Goal: Information Seeking & Learning: Learn about a topic

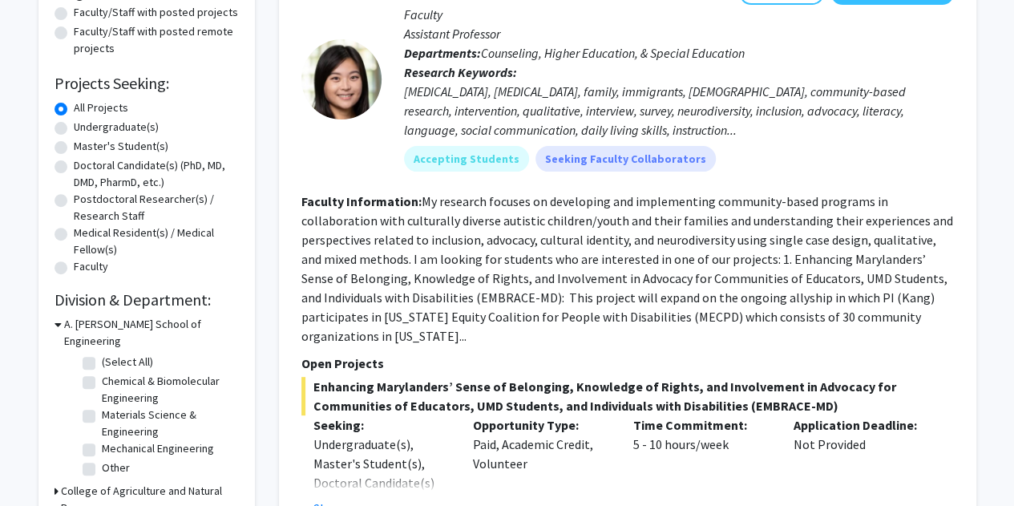
scroll to position [321, 0]
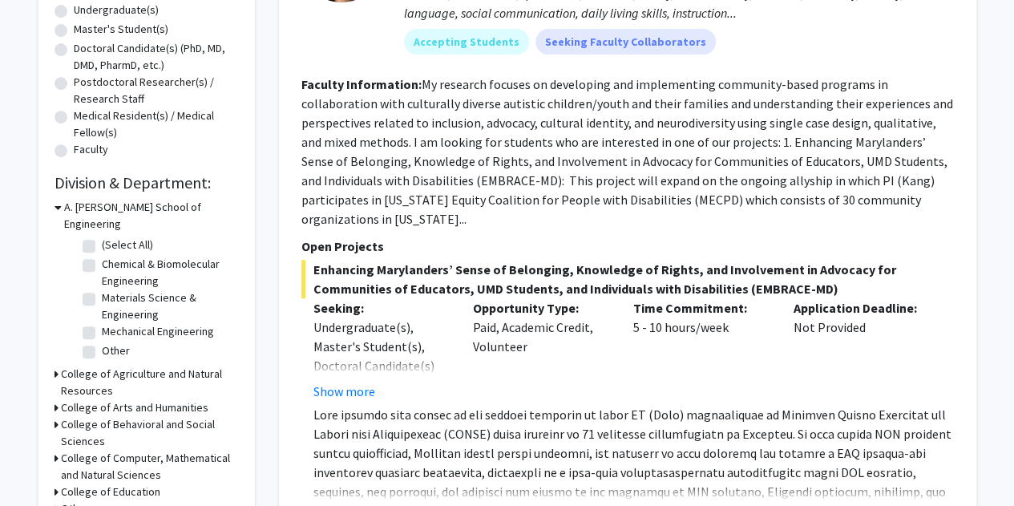
click at [63, 365] on h3 "College of Agriculture and Natural Resources" at bounding box center [150, 382] width 178 height 34
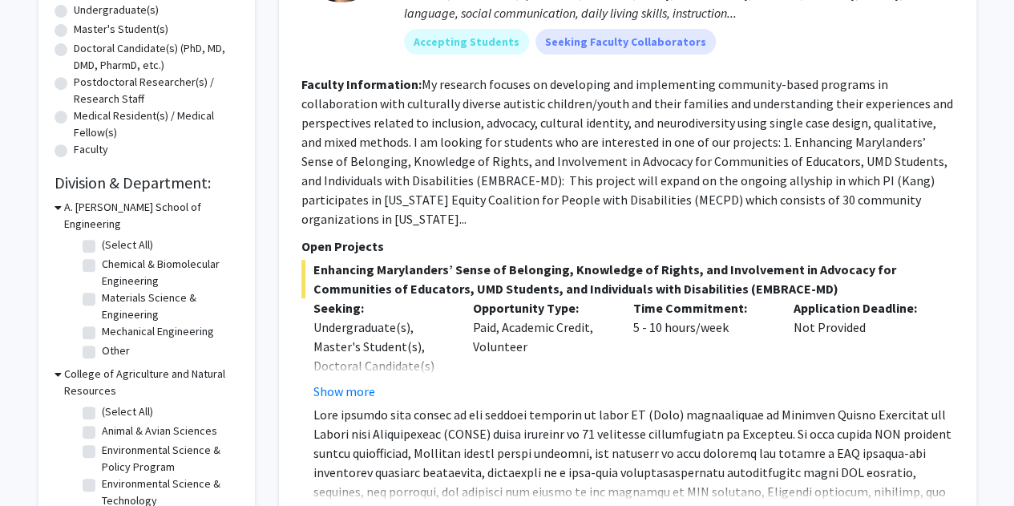
click at [101, 403] on fg-checkbox "(Select All) (Select All)" at bounding box center [159, 412] width 152 height 19
click at [85, 403] on fg-checkbox "(Select All) (Select All)" at bounding box center [159, 412] width 152 height 19
click at [102, 403] on label "(Select All)" at bounding box center [127, 411] width 51 height 17
click at [102, 403] on input "(Select All)" at bounding box center [107, 408] width 10 height 10
checkbox input "true"
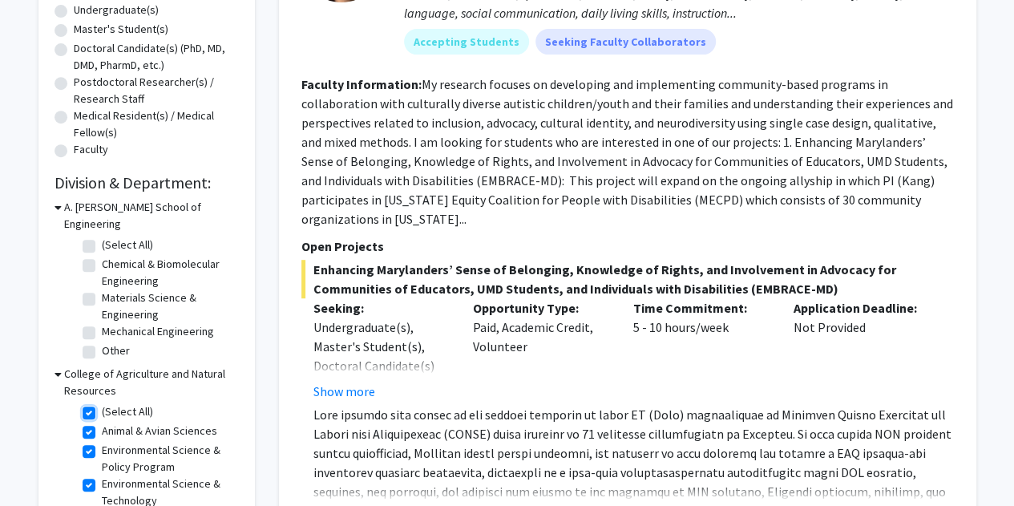
checkbox input "true"
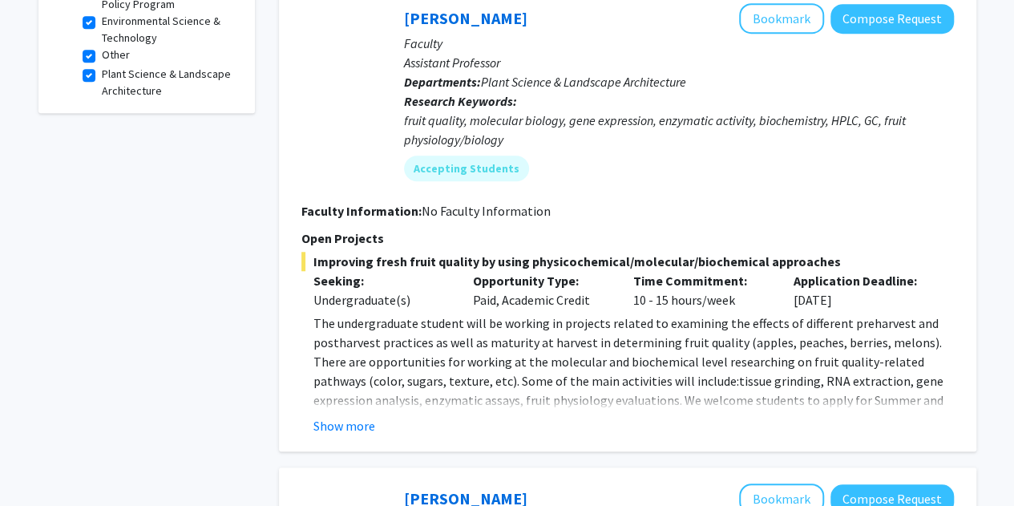
scroll to position [641, 0]
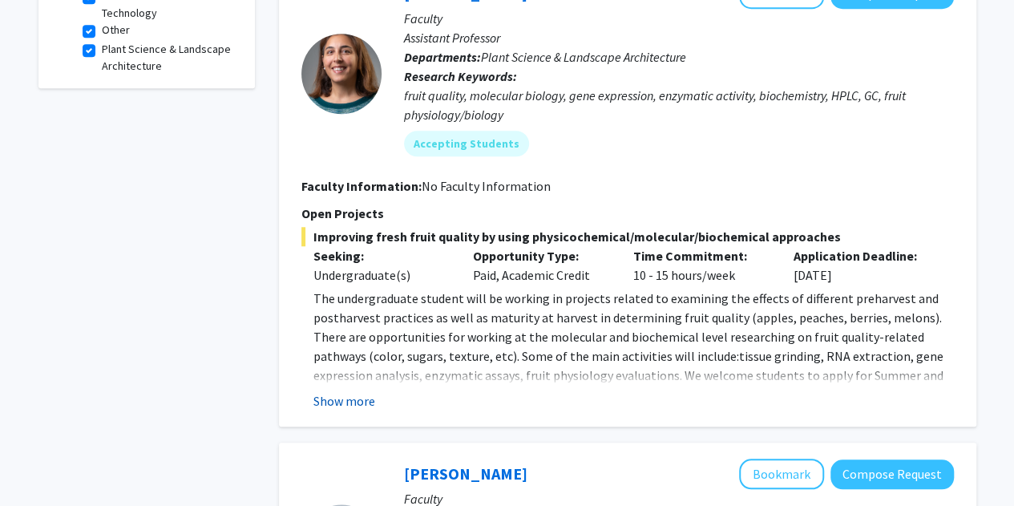
click at [351, 402] on button "Show more" at bounding box center [344, 400] width 62 height 19
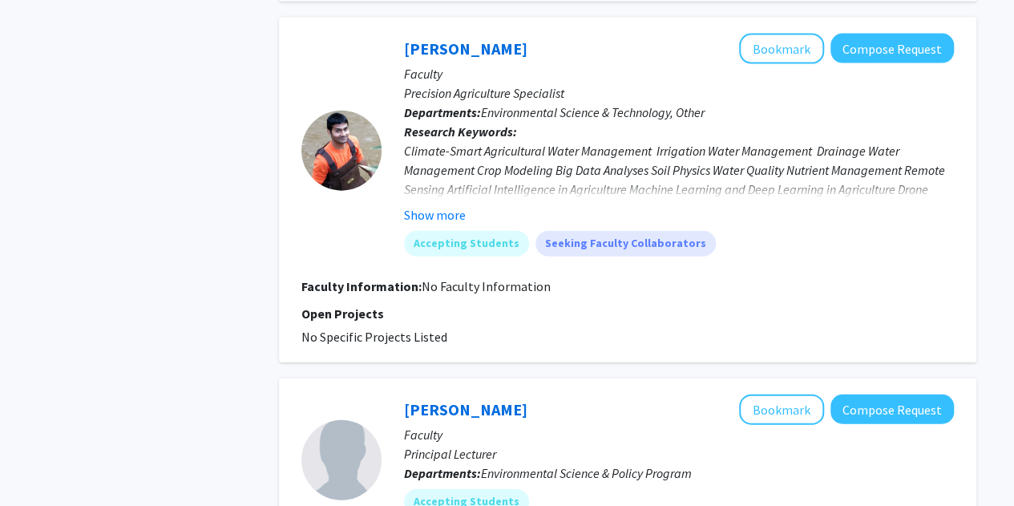
scroll to position [1843, 0]
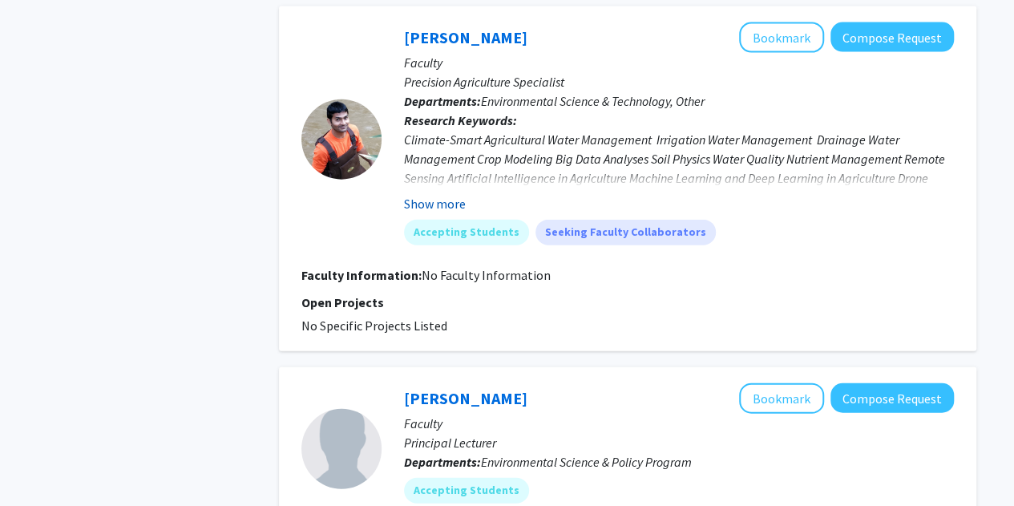
click at [415, 194] on button "Show more" at bounding box center [435, 203] width 62 height 19
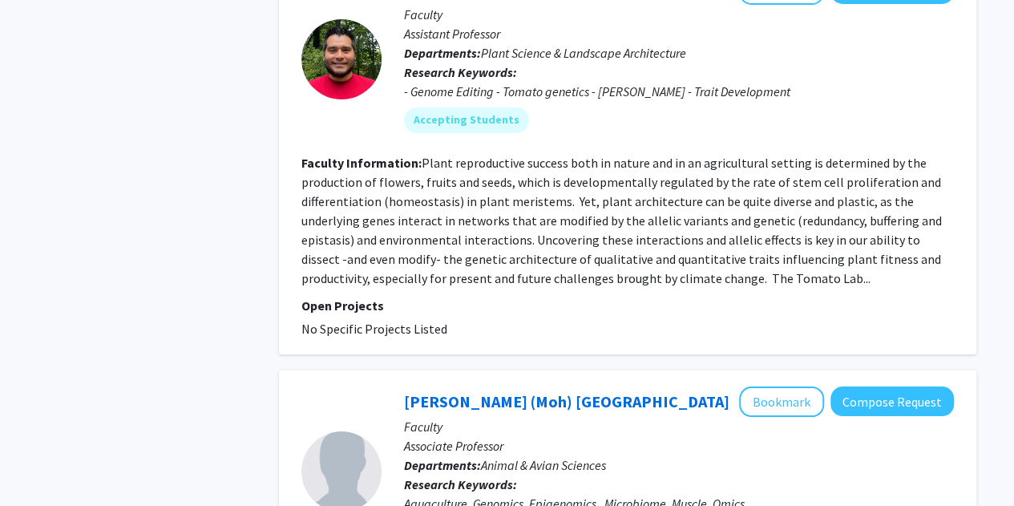
scroll to position [3046, 0]
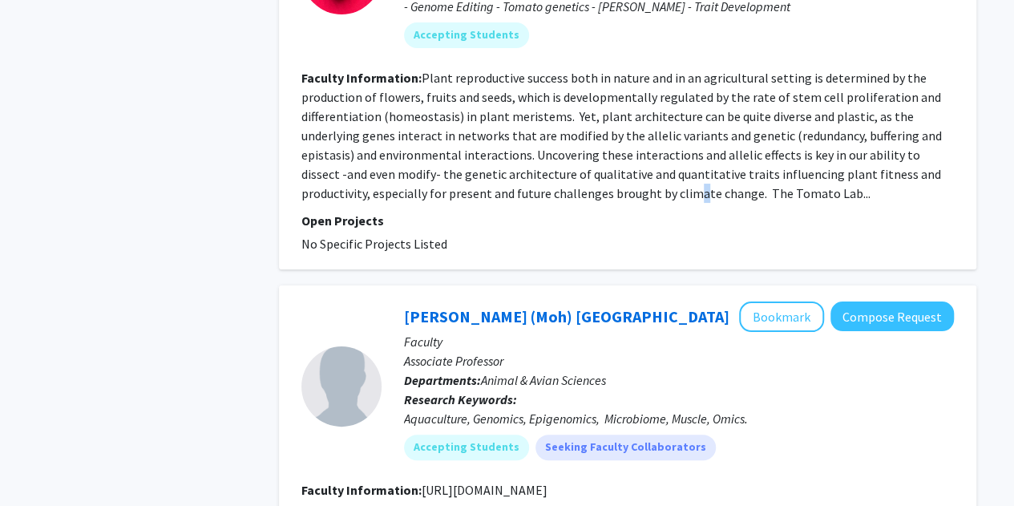
click at [567, 167] on fg-read-more "Plant reproductive success both in nature and in an agricultural setting is det…" at bounding box center [621, 135] width 640 height 131
click at [571, 166] on fg-read-more "Plant reproductive success both in nature and in an agricultural setting is det…" at bounding box center [621, 135] width 640 height 131
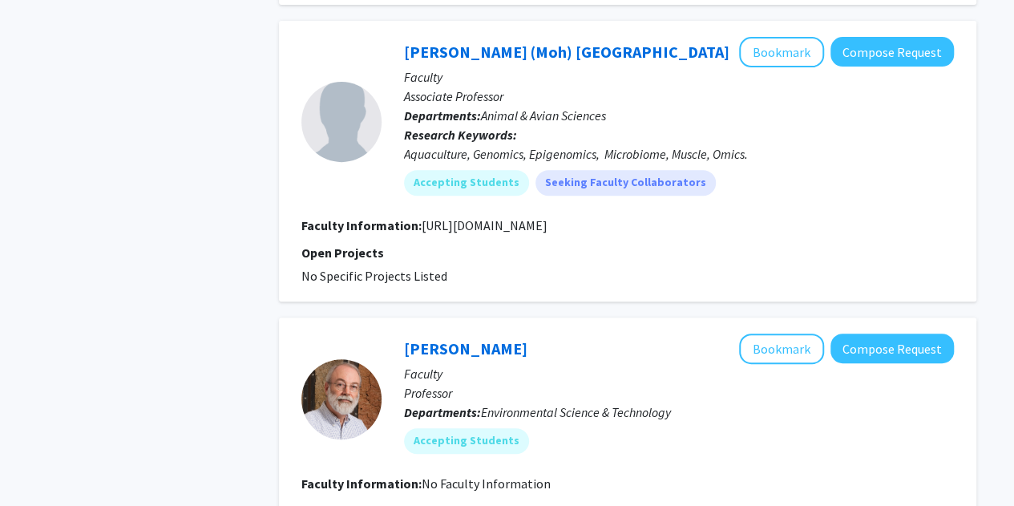
scroll to position [3286, 0]
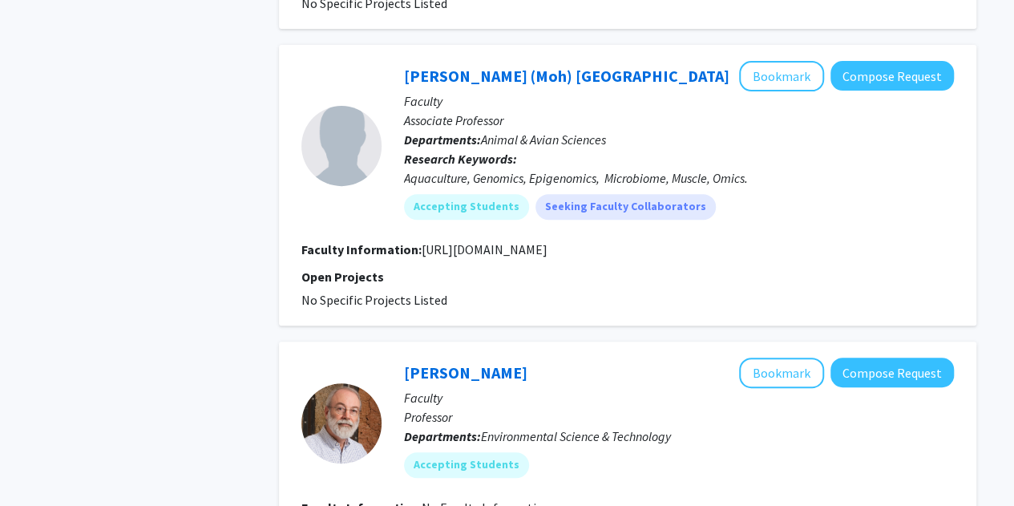
drag, startPoint x: 422, startPoint y: 228, endPoint x: 751, endPoint y: 234, distance: 328.6
click at [547, 241] on fg-read-more "[URL][DOMAIN_NAME]" at bounding box center [485, 249] width 126 height 16
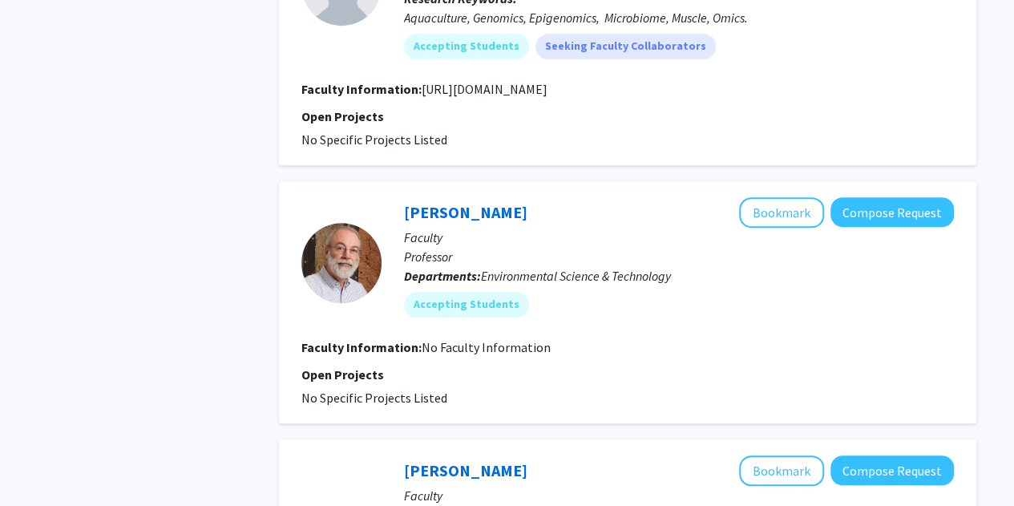
click at [605, 247] on p "Professor" at bounding box center [679, 256] width 550 height 19
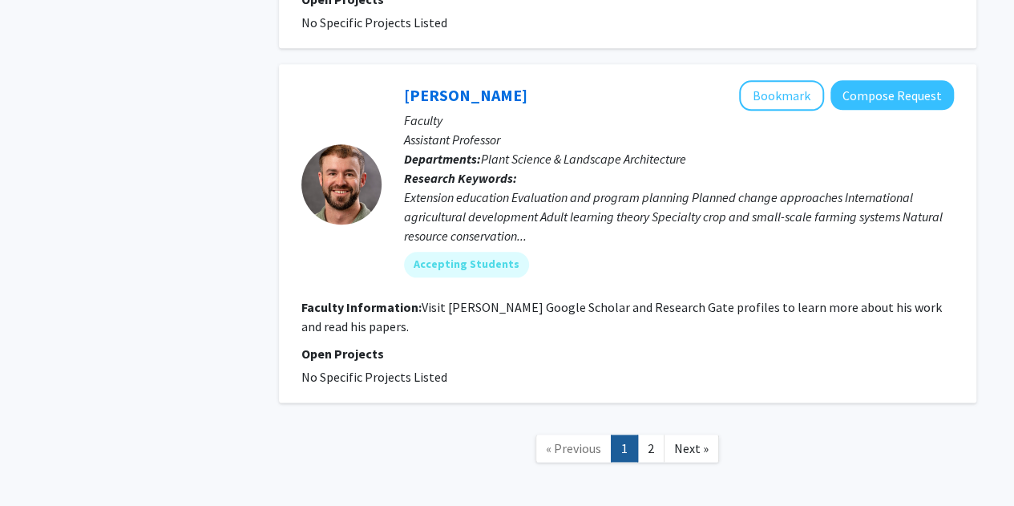
scroll to position [3876, 0]
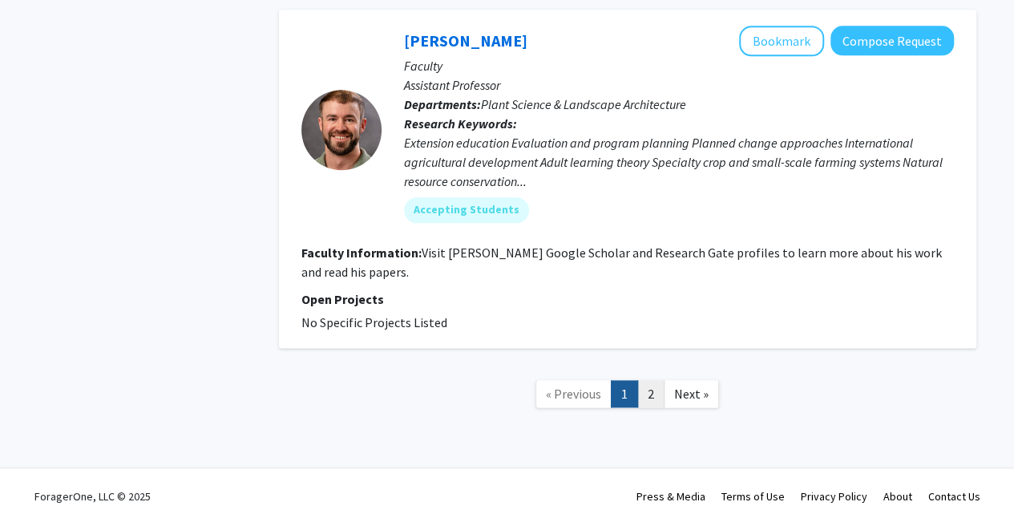
click at [646, 380] on link "2" at bounding box center [650, 394] width 27 height 28
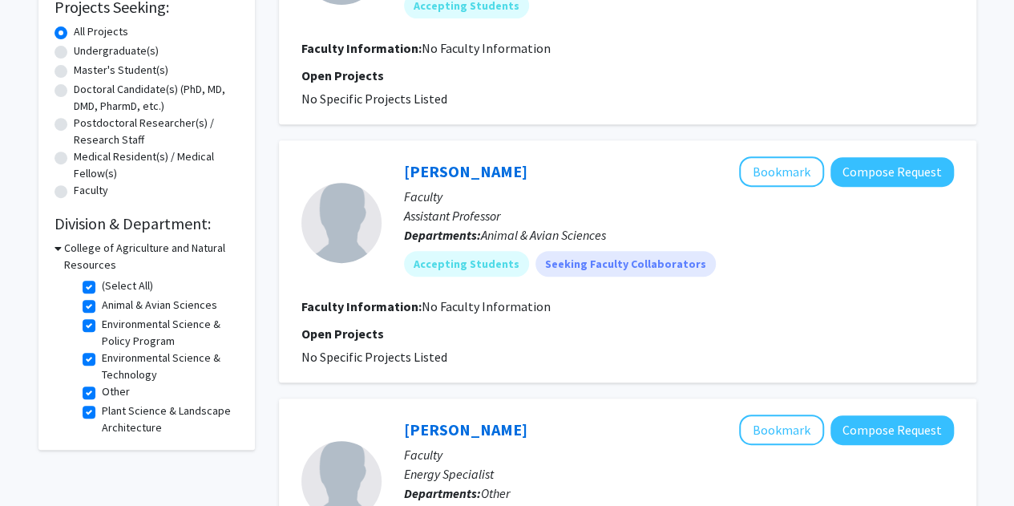
scroll to position [80, 0]
